Goal: Check status: Check status

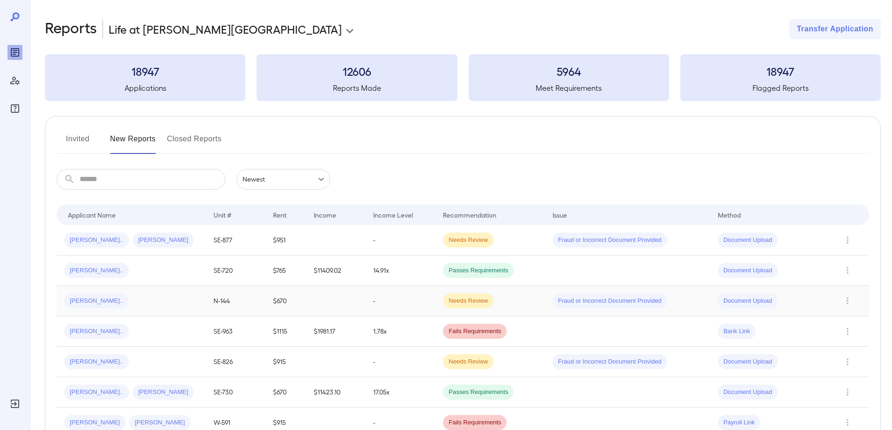
click at [92, 301] on span "[PERSON_NAME].." at bounding box center [96, 301] width 65 height 9
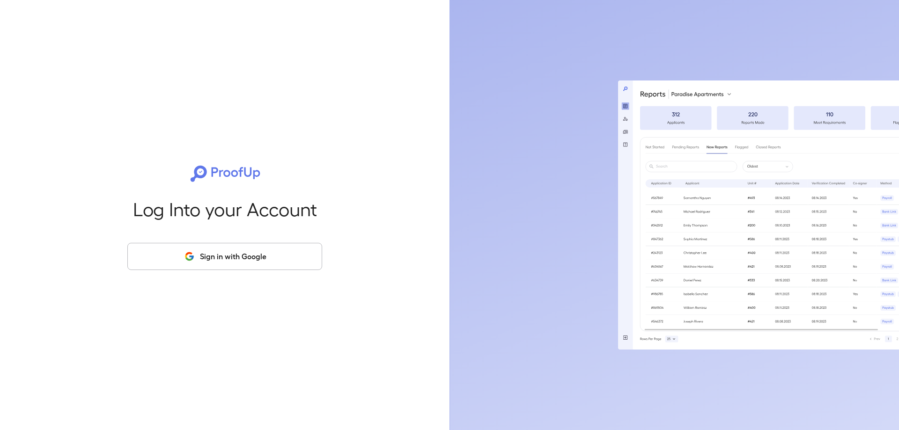
click at [233, 258] on button "Sign in with Google" at bounding box center [224, 256] width 195 height 27
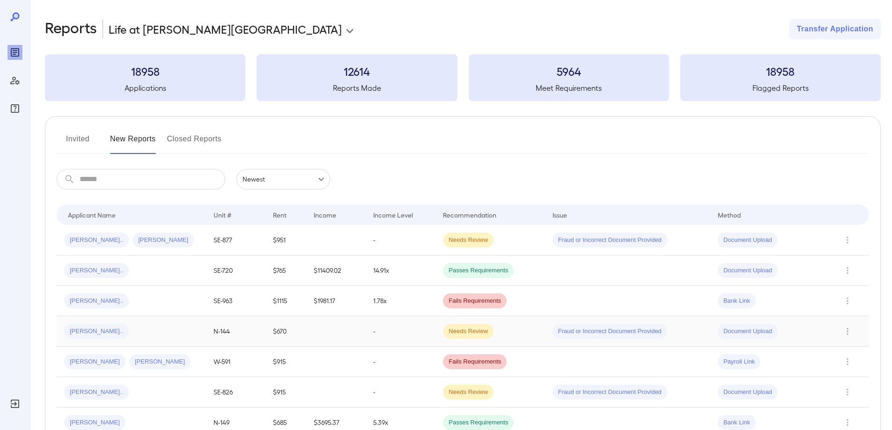
click at [88, 331] on span "[PERSON_NAME].." at bounding box center [96, 331] width 65 height 9
